Goal: Task Accomplishment & Management: Manage account settings

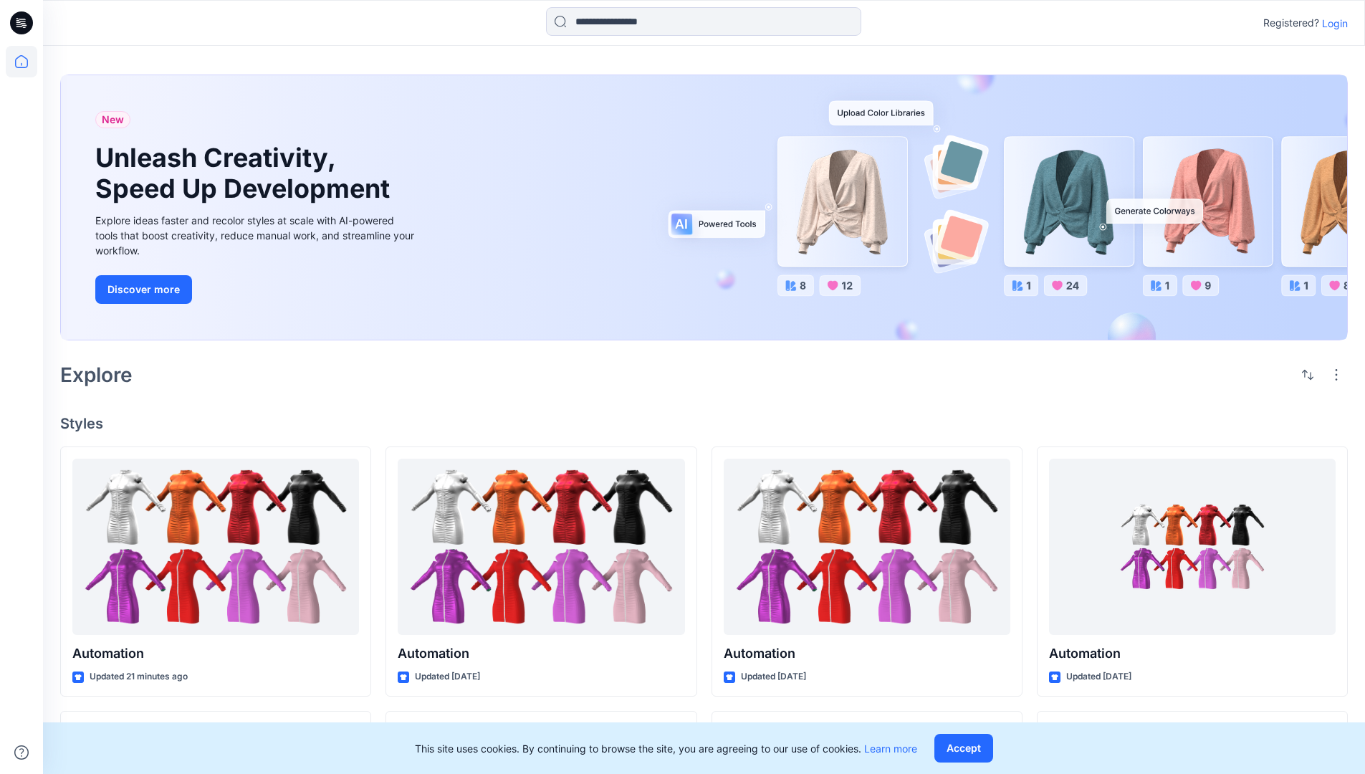
click at [1331, 23] on p "Login" at bounding box center [1335, 23] width 26 height 15
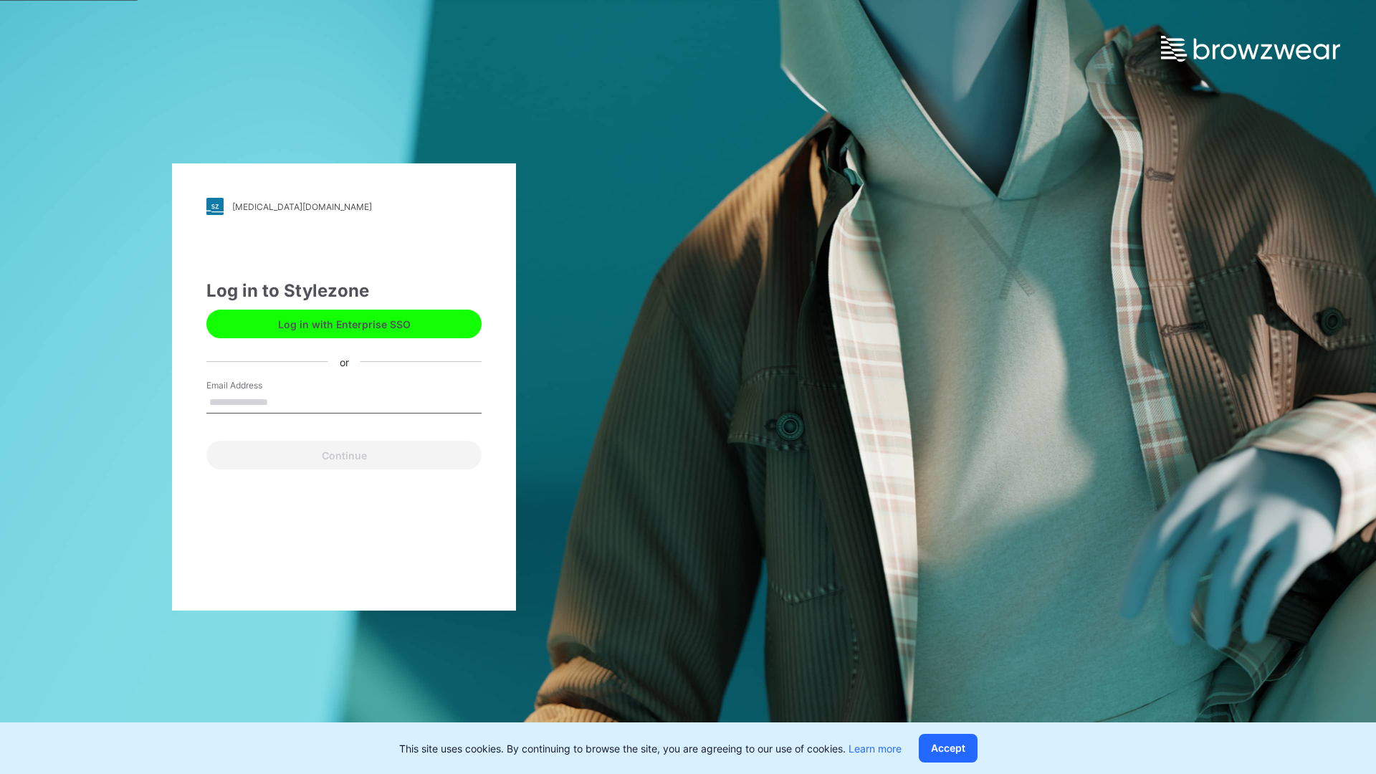
click at [283, 401] on input "Email Address" at bounding box center [343, 402] width 275 height 21
type input "**********"
